Goal: Task Accomplishment & Management: Use online tool/utility

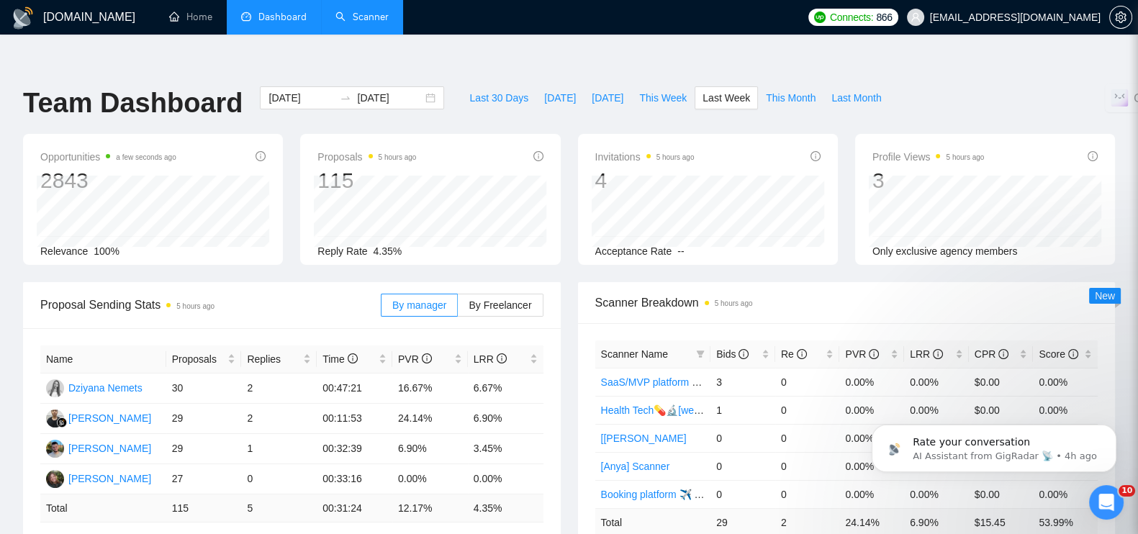
click at [352, 19] on link "Scanner" at bounding box center [361, 17] width 53 height 12
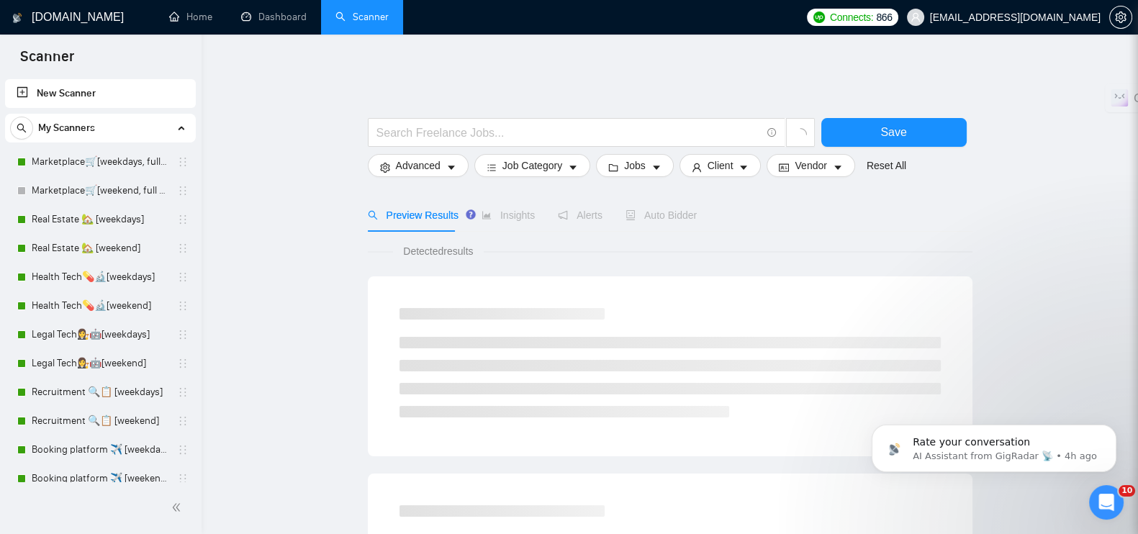
click at [73, 99] on link "New Scanner" at bounding box center [101, 93] width 168 height 29
click at [406, 124] on input "text" at bounding box center [568, 133] width 384 height 18
drag, startPoint x: 496, startPoint y: 126, endPoint x: 417, endPoint y: 126, distance: 79.1
click at [417, 126] on input "Laravel Developer" at bounding box center [568, 133] width 384 height 18
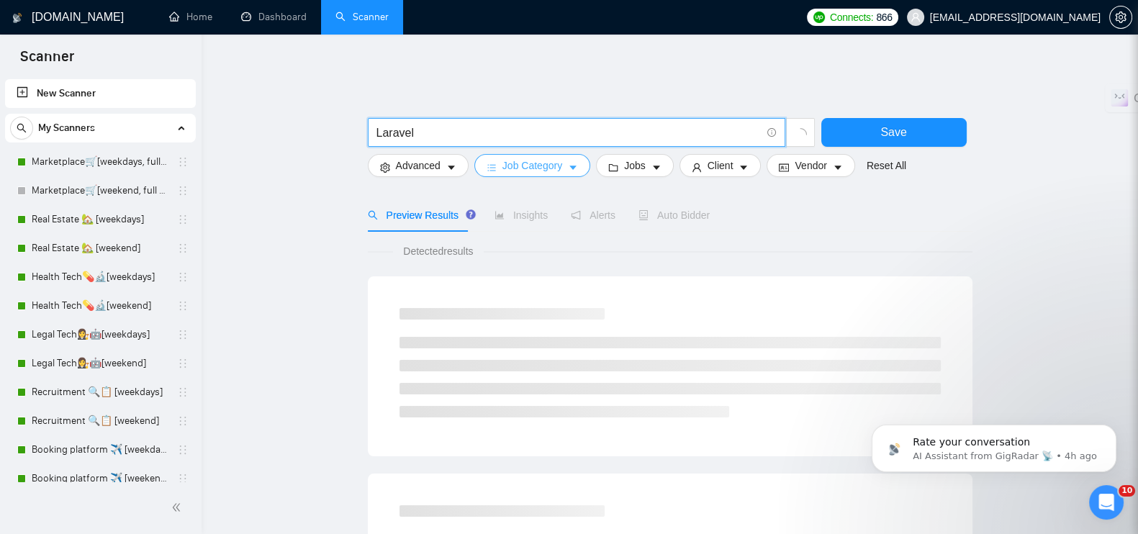
type input "Laravel"
click at [542, 158] on span "Job Category" at bounding box center [532, 166] width 60 height 16
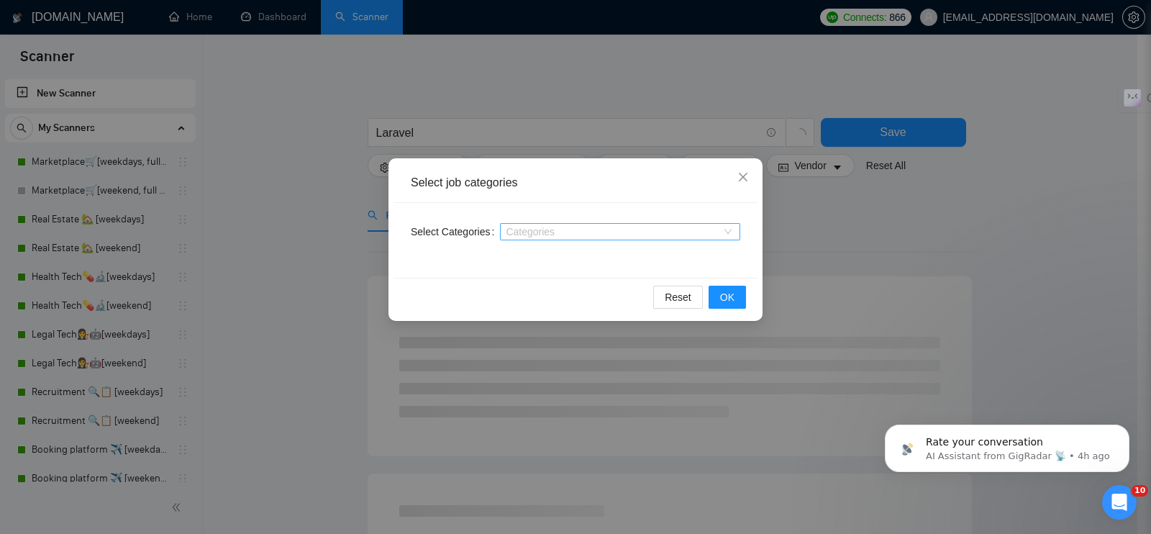
click at [532, 232] on div at bounding box center [613, 232] width 219 height 12
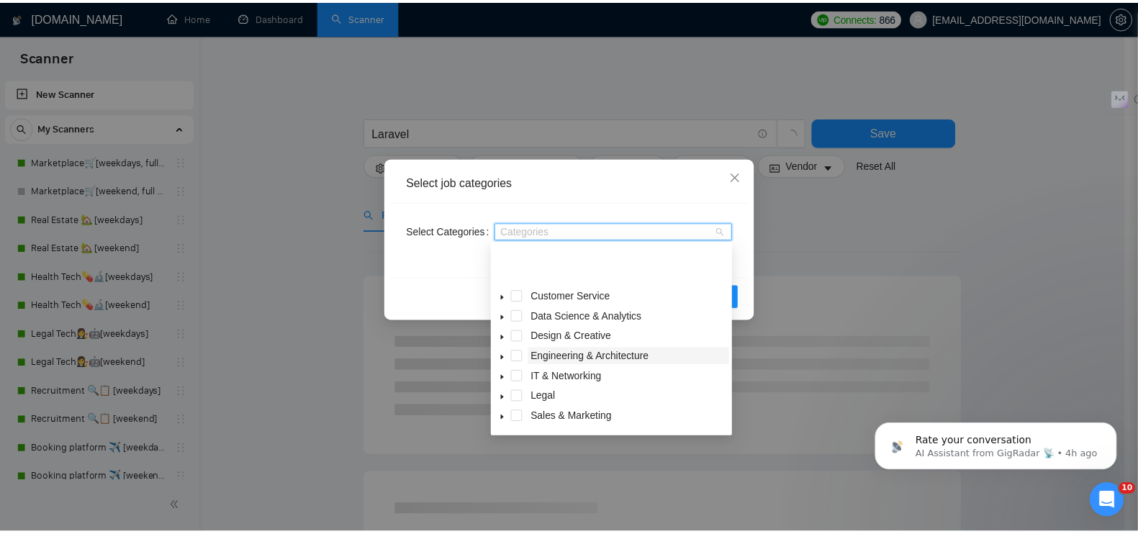
scroll to position [58, 0]
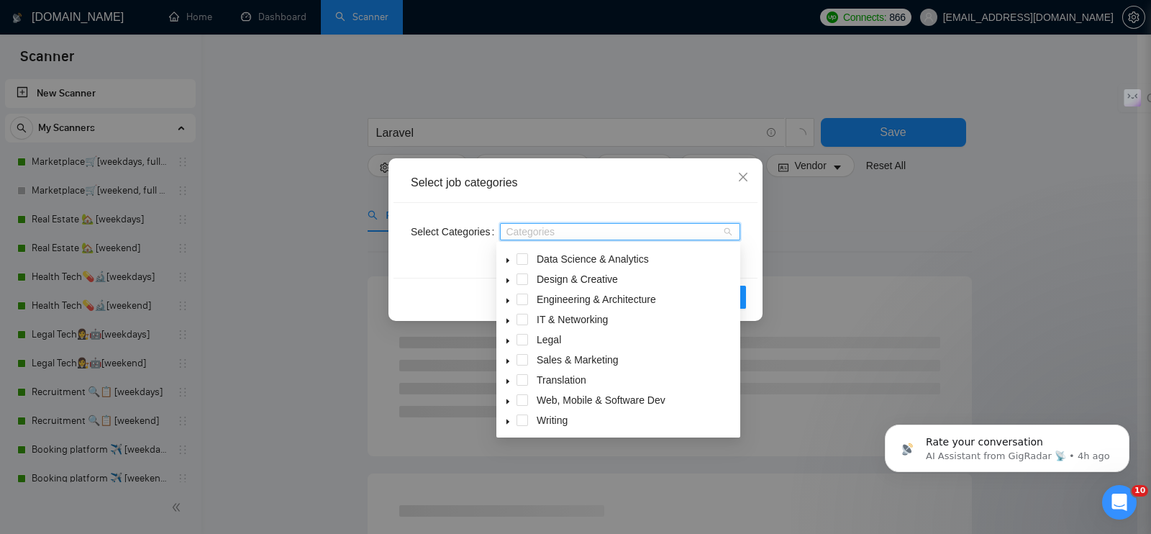
click at [528, 396] on div "Web, Mobile & Software Dev" at bounding box center [618, 401] width 238 height 20
click at [518, 401] on span at bounding box center [523, 400] width 12 height 12
click at [406, 273] on div "Select Categories Web, Mobile & Software Dev Web, Mobile & Software Dev" at bounding box center [576, 240] width 364 height 75
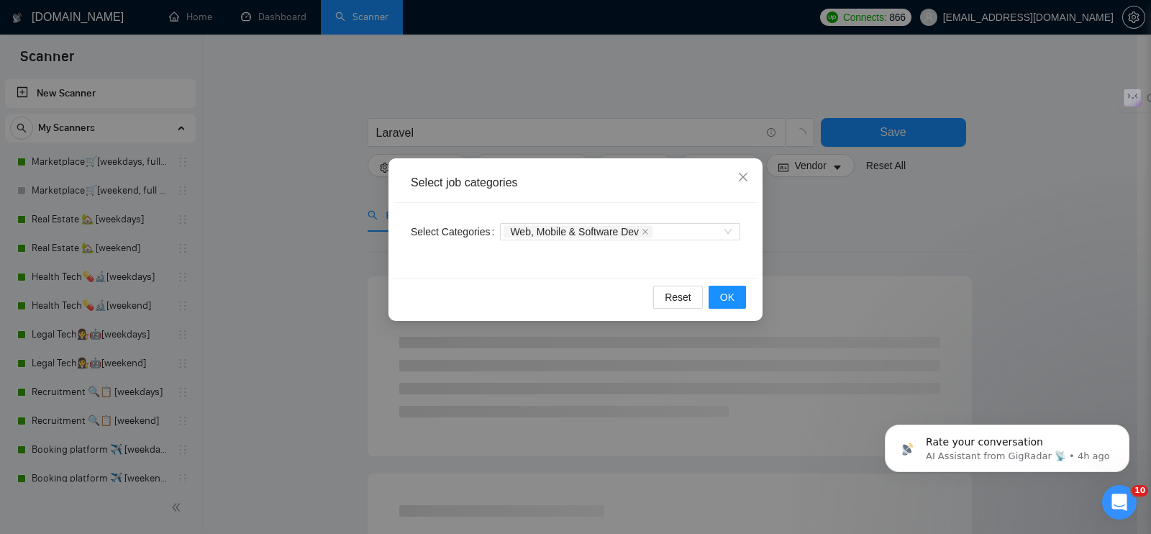
click at [748, 303] on div "Reset OK" at bounding box center [576, 297] width 364 height 38
click at [732, 303] on span "OK" at bounding box center [727, 297] width 14 height 16
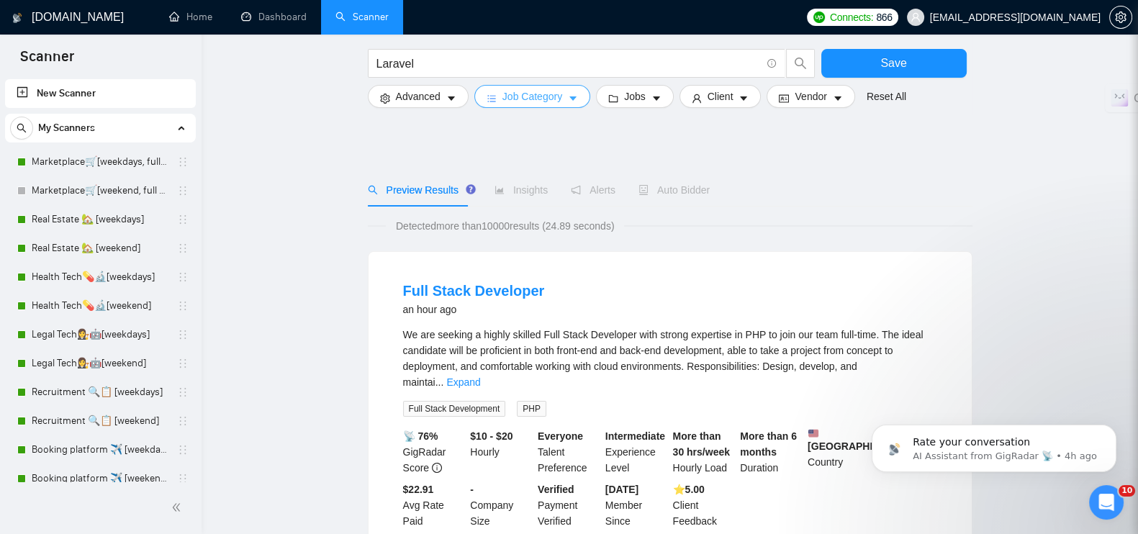
scroll to position [89, 0]
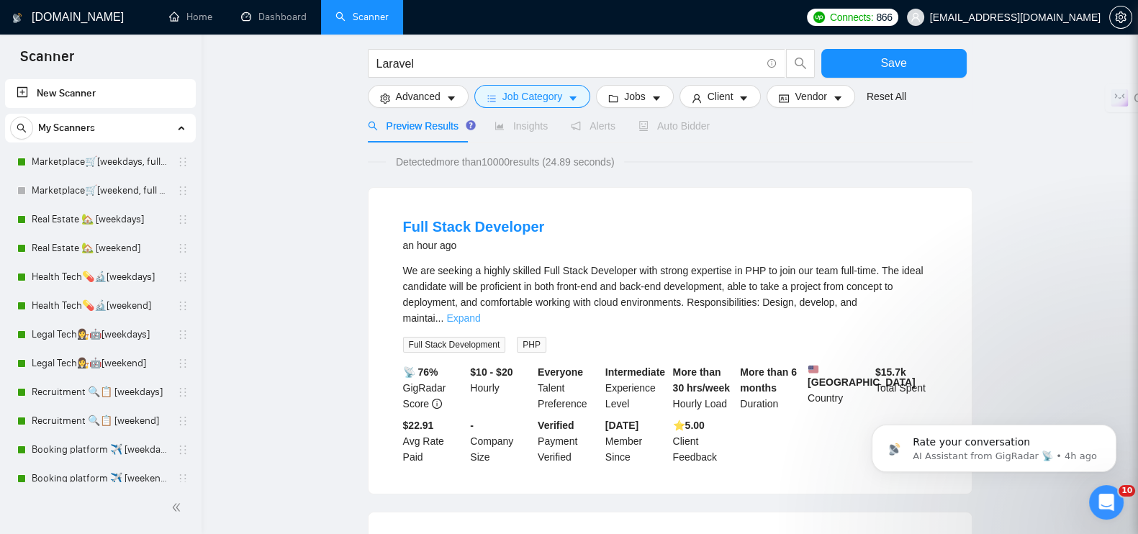
click at [480, 312] on link "Expand" at bounding box center [463, 318] width 34 height 12
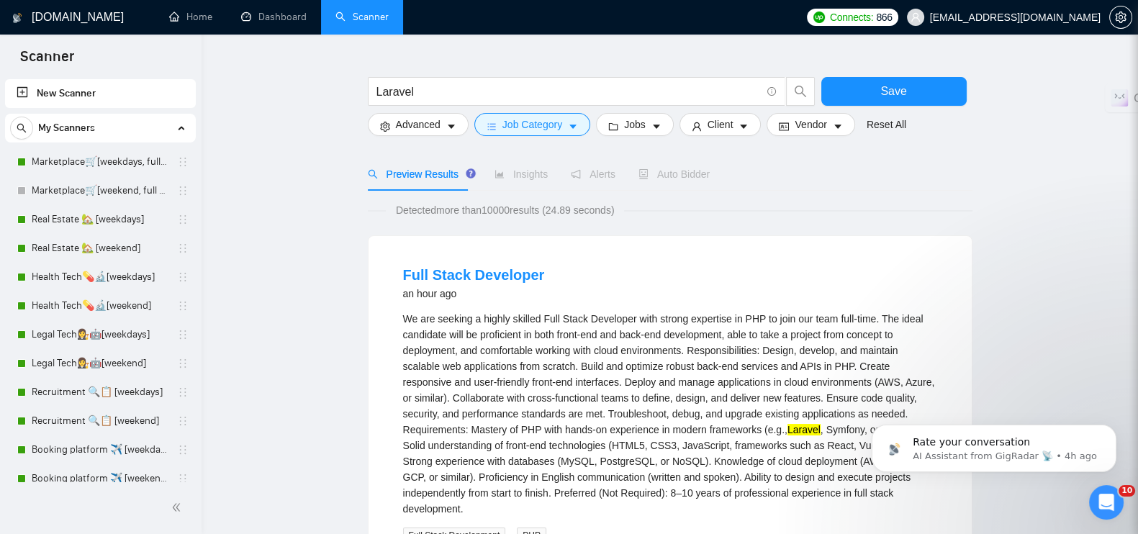
scroll to position [0, 0]
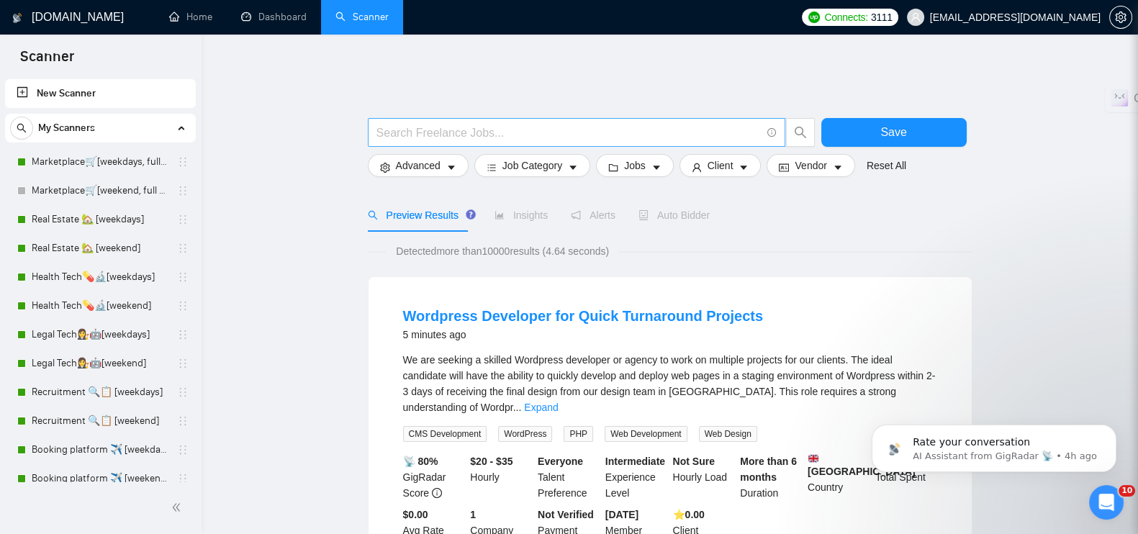
click at [461, 124] on input "text" at bounding box center [568, 133] width 384 height 18
type input "laravel developer"
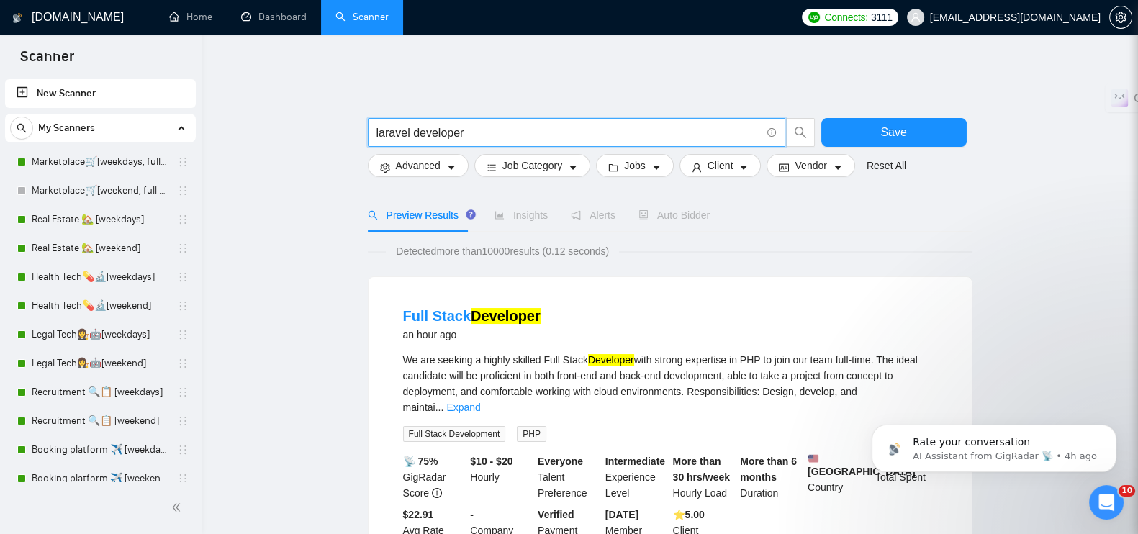
click at [535, 212] on div "Insights" at bounding box center [520, 215] width 53 height 16
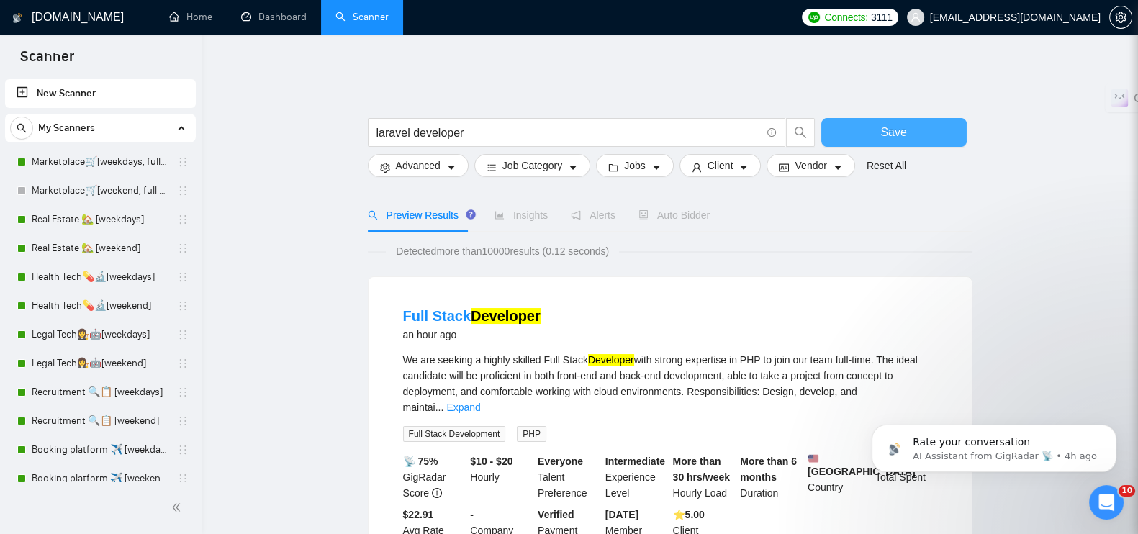
click at [858, 122] on button "Save" at bounding box center [893, 132] width 145 height 29
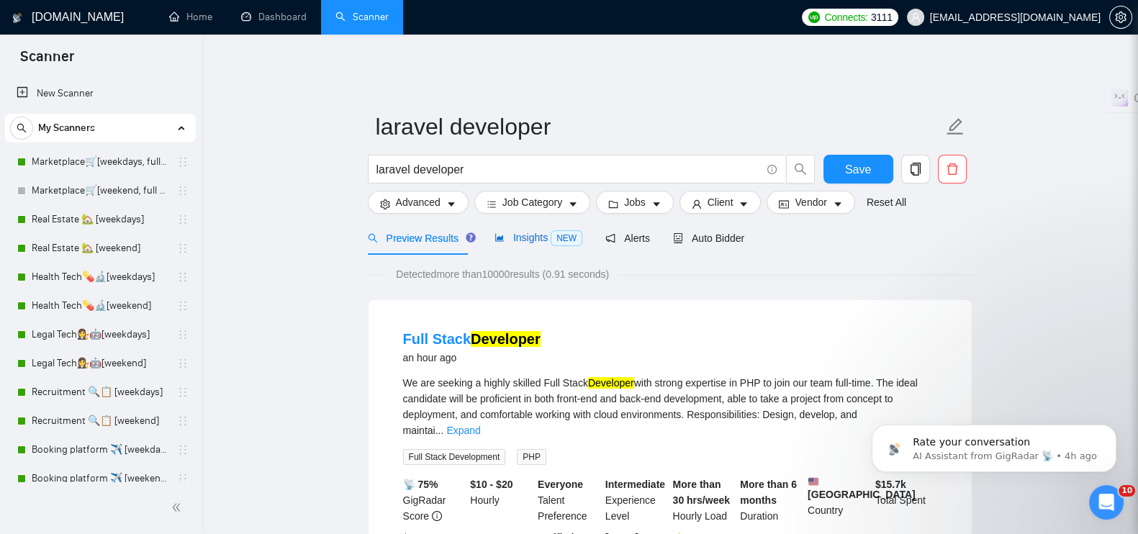
click at [497, 234] on icon "area-chart" at bounding box center [499, 238] width 9 height 8
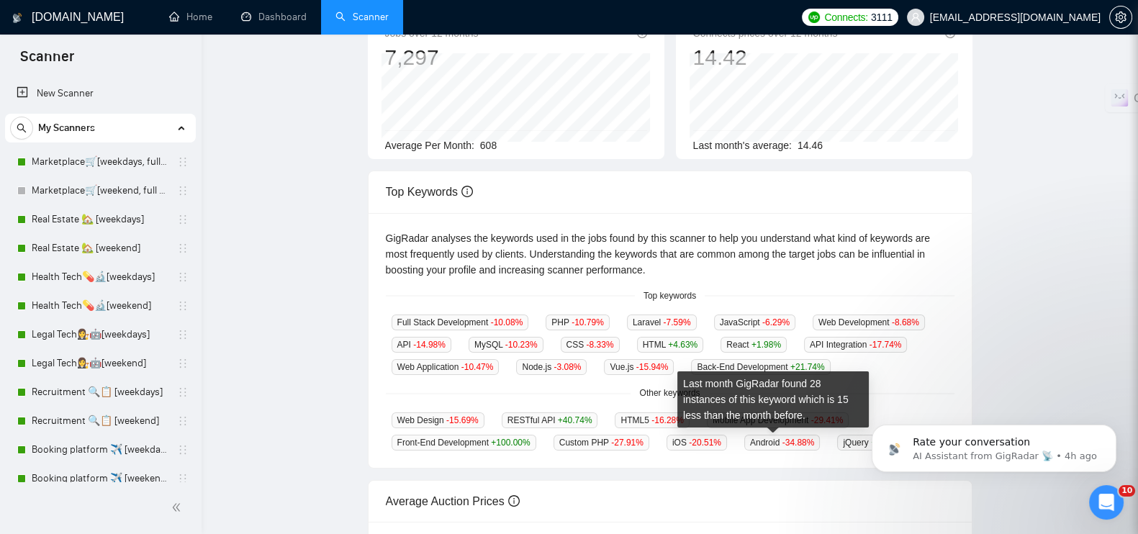
scroll to position [39, 0]
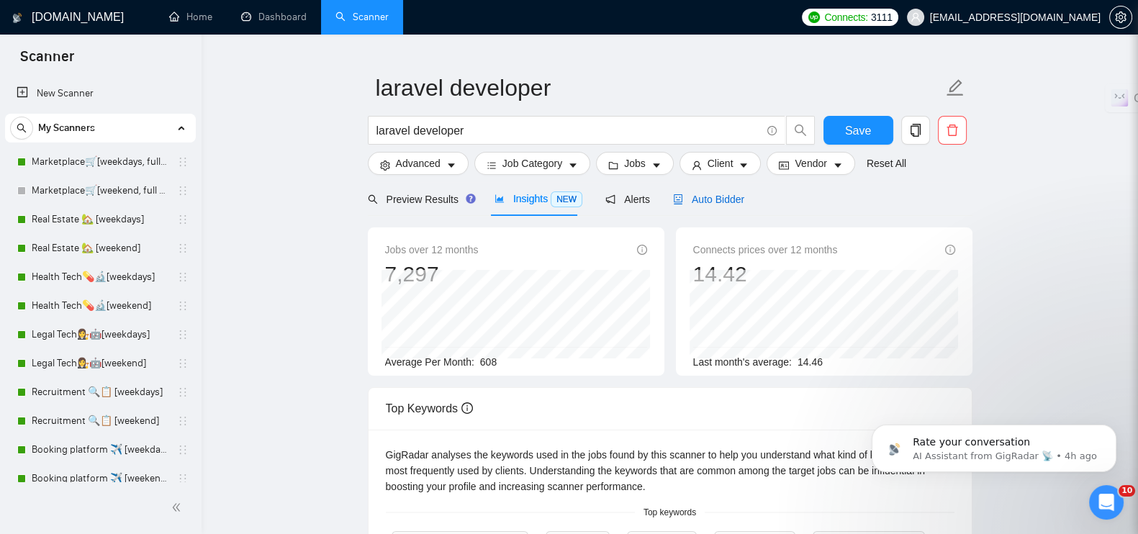
click at [721, 194] on span "Auto Bidder" at bounding box center [708, 200] width 71 height 12
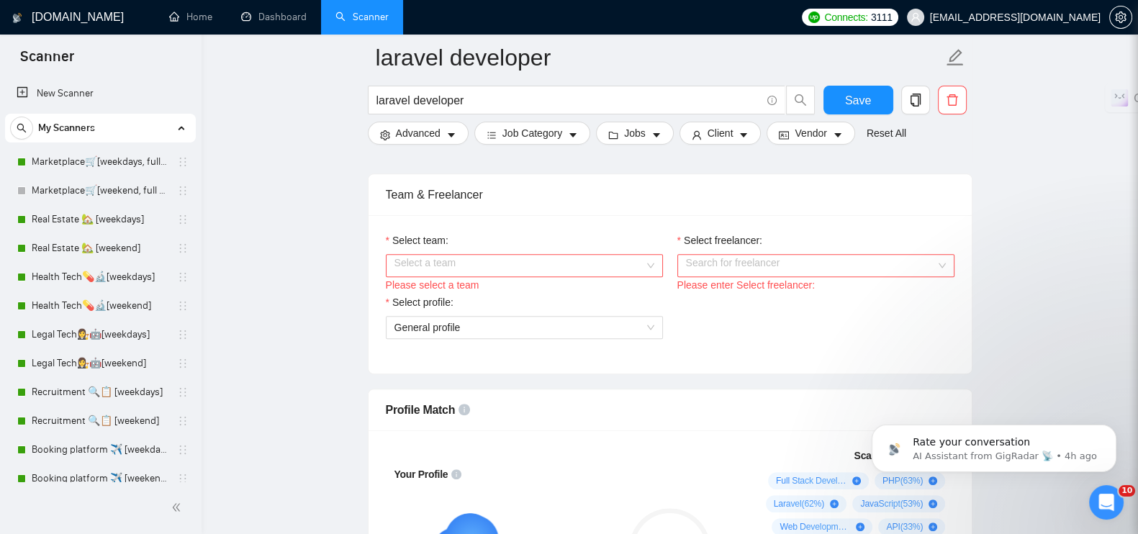
scroll to position [849, 0]
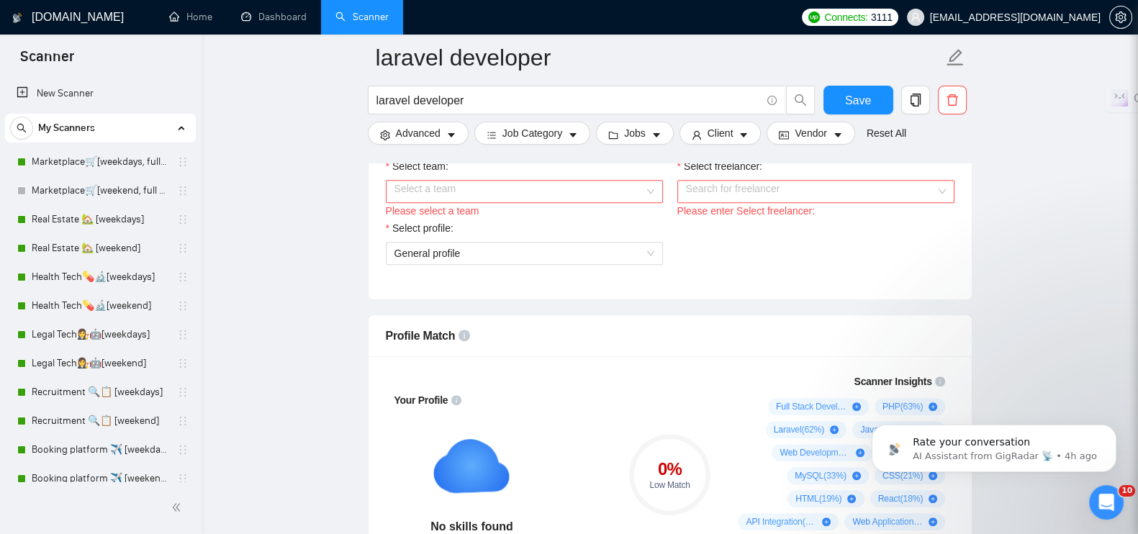
click at [461, 183] on input "Select team:" at bounding box center [519, 192] width 250 height 22
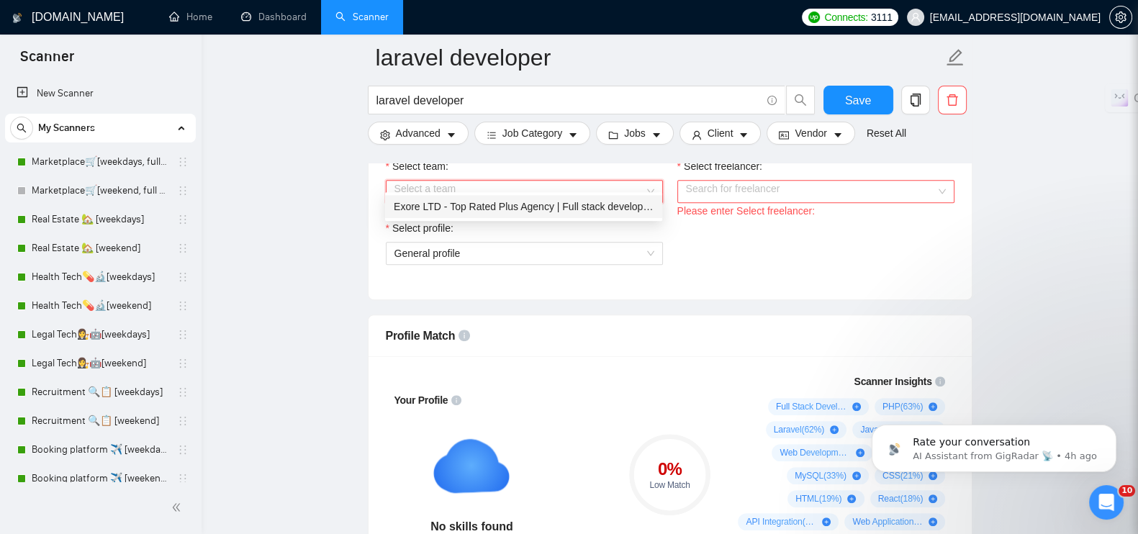
click at [454, 210] on div "Exore LTD - Top Rated Plus Agency | Full stack development 🏅" at bounding box center [524, 207] width 260 height 16
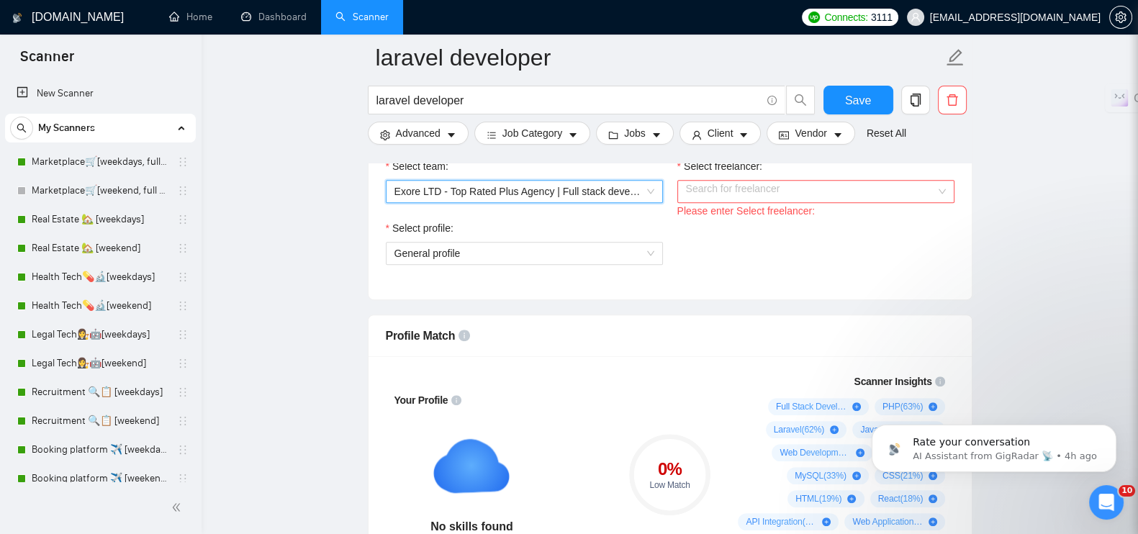
click at [729, 181] on input "Select freelancer:" at bounding box center [811, 192] width 250 height 22
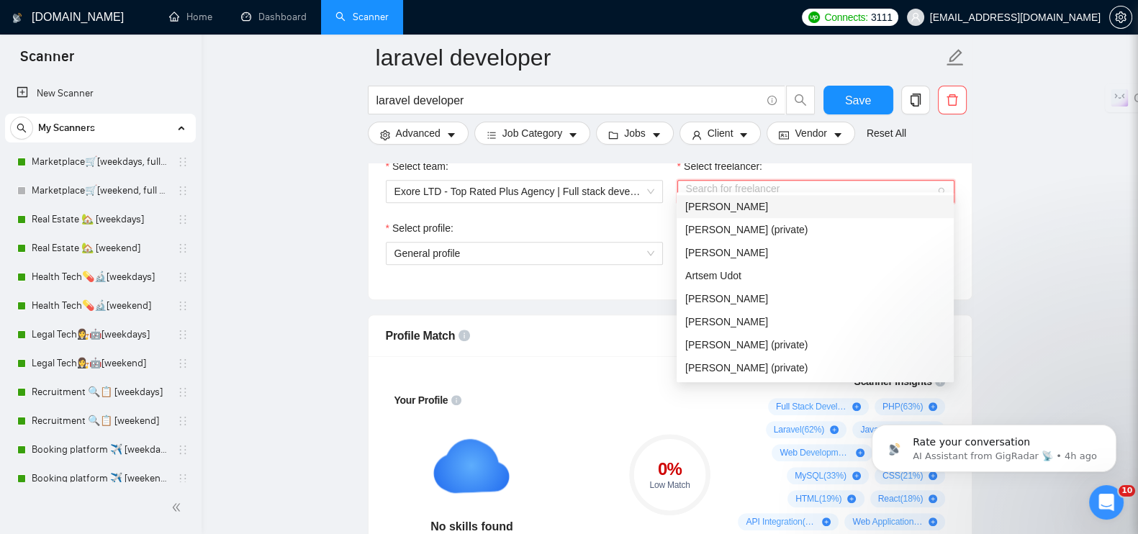
click at [722, 206] on span "[PERSON_NAME]" at bounding box center [726, 207] width 83 height 12
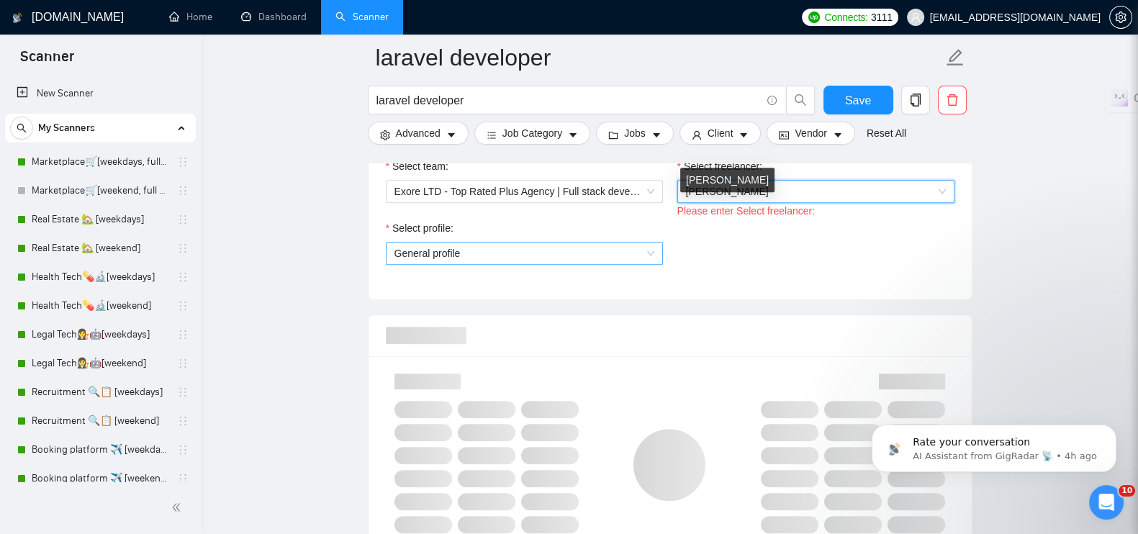
click at [446, 242] on span "General profile" at bounding box center [524, 253] width 260 height 22
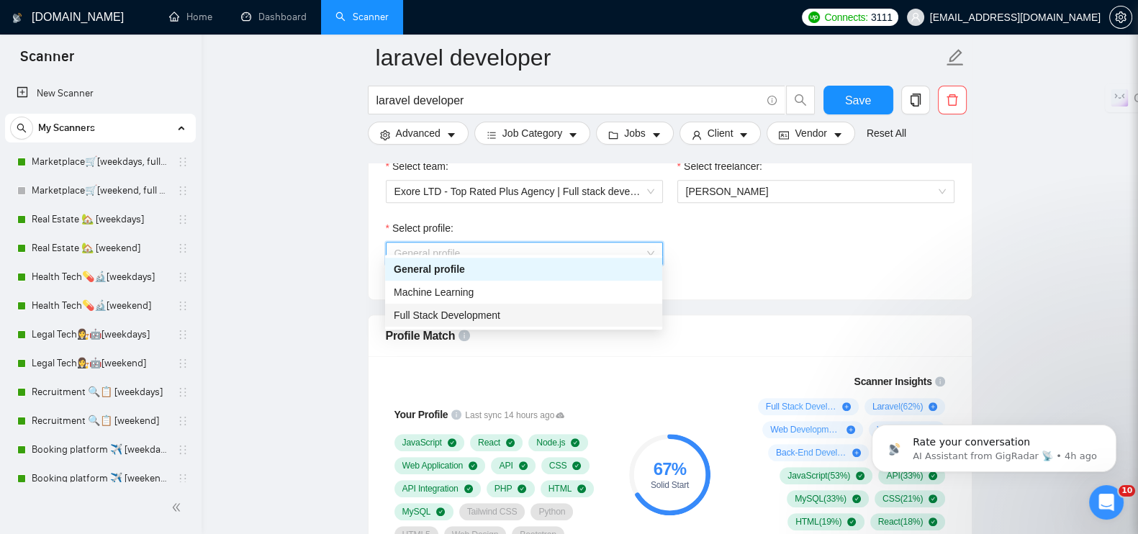
click at [445, 307] on div "Full Stack Development" at bounding box center [524, 315] width 260 height 16
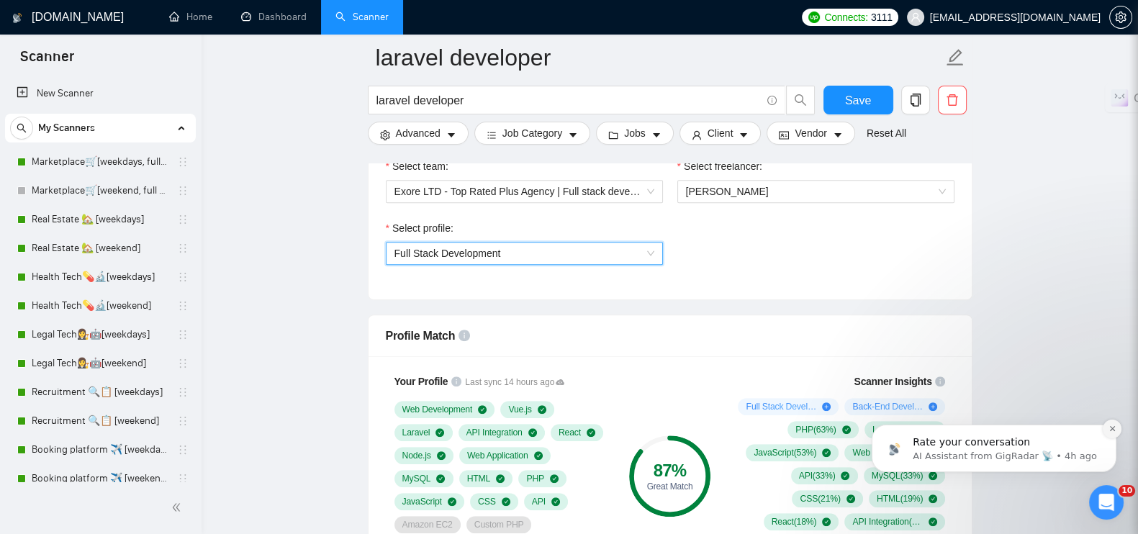
click at [1112, 430] on icon "Dismiss notification" at bounding box center [1112, 429] width 8 height 8
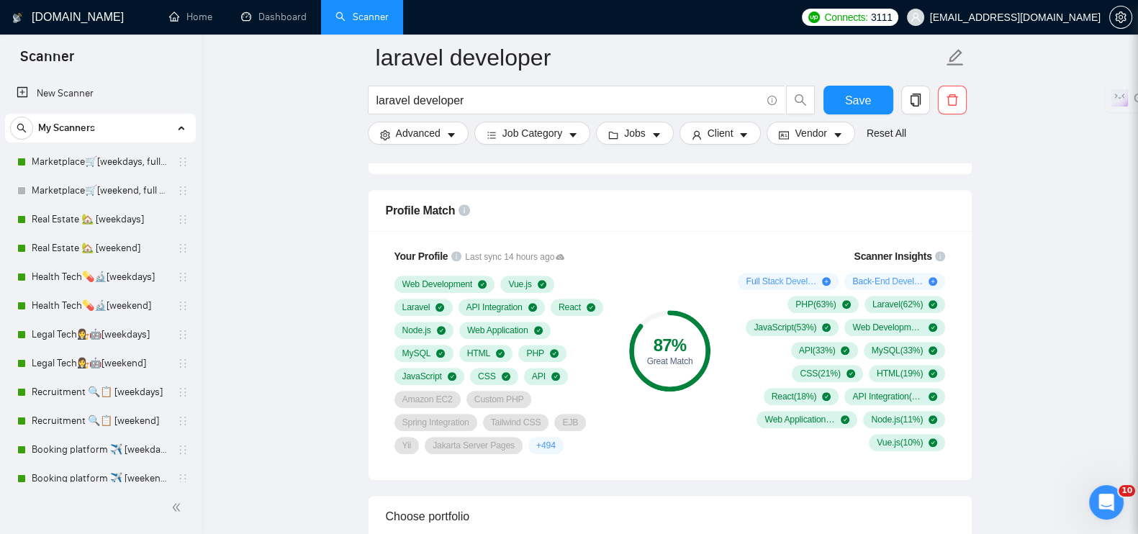
scroll to position [1029, 0]
